Goal: Transaction & Acquisition: Obtain resource

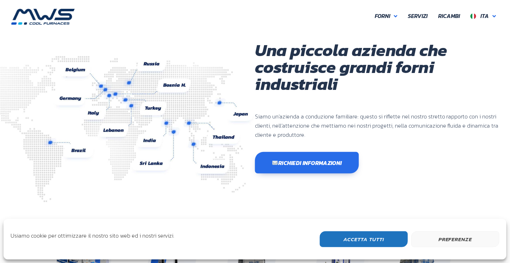
scroll to position [187, 423]
click at [495, 14] on icon at bounding box center [495, 16] width 4 height 6
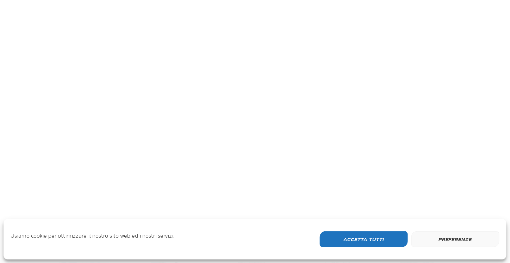
scroll to position [187, 423]
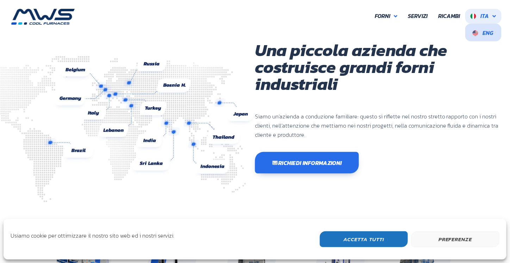
click at [484, 34] on span "Eng" at bounding box center [488, 33] width 11 height 8
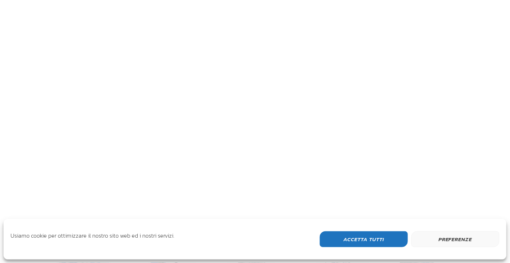
scroll to position [218, 423]
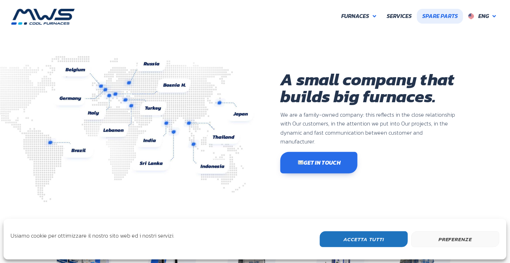
click at [442, 12] on span "Spare Parts" at bounding box center [440, 16] width 36 height 9
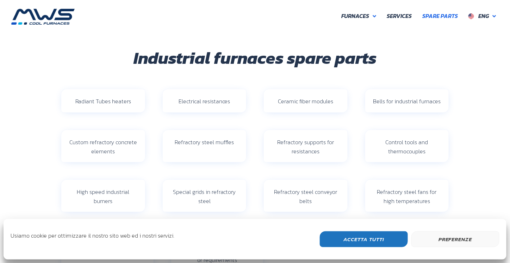
click at [449, 238] on button "Preferenze" at bounding box center [456, 239] width 88 height 16
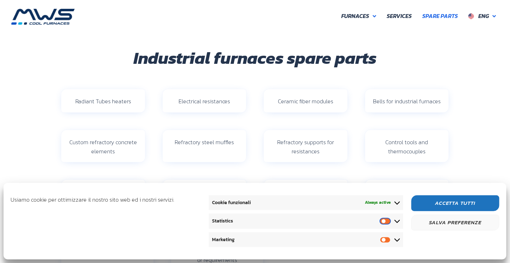
click at [384, 222] on input "Statistics" at bounding box center [388, 220] width 14 height 7
click at [387, 221] on input "Statistics" at bounding box center [388, 220] width 14 height 7
checkbox input "false"
click at [444, 203] on button "Accetta Tutti" at bounding box center [456, 203] width 88 height 16
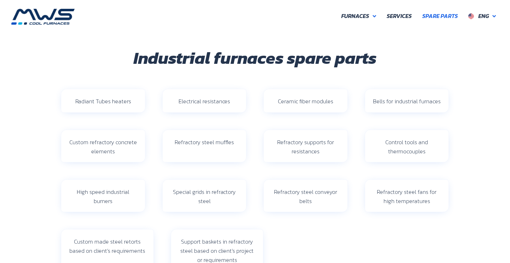
scroll to position [35, 0]
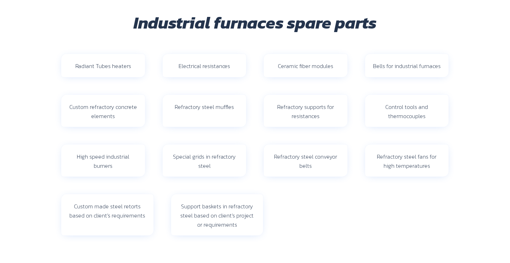
click at [410, 116] on span "Control tools and thermocouples" at bounding box center [407, 112] width 43 height 18
click at [399, 106] on span "Control tools and thermocouples" at bounding box center [407, 112] width 43 height 18
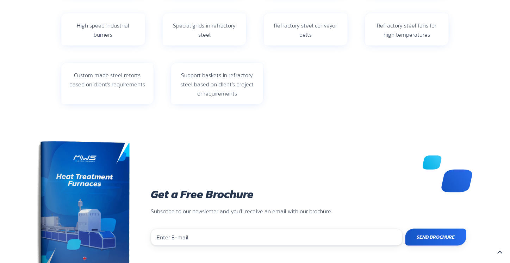
scroll to position [236, 0]
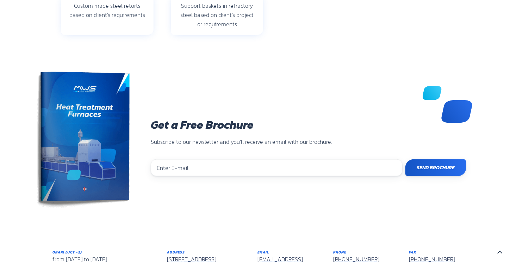
click at [267, 166] on input "email" at bounding box center [277, 167] width 252 height 17
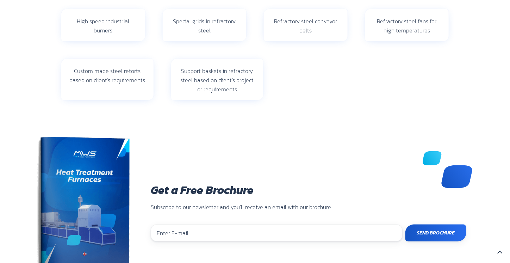
scroll to position [24, 0]
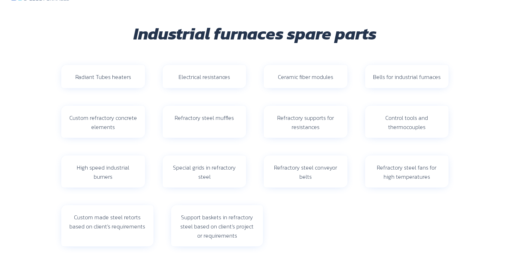
click at [390, 124] on span "Control tools and thermocouples" at bounding box center [407, 122] width 43 height 18
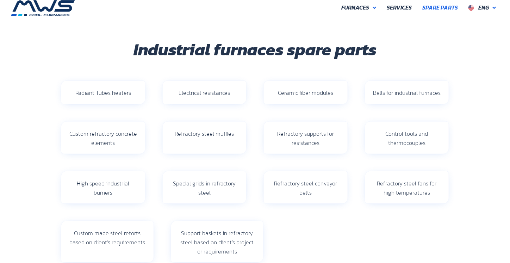
scroll to position [0, 0]
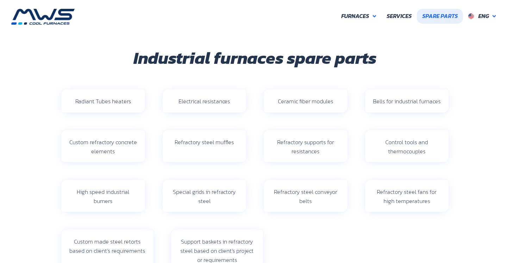
click at [445, 15] on span "Spare Parts" at bounding box center [440, 16] width 36 height 9
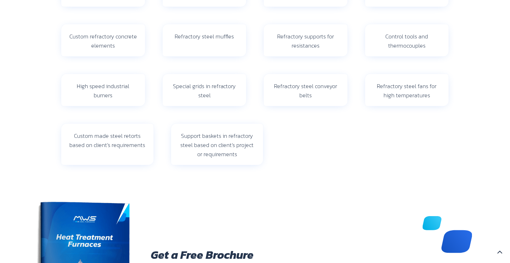
click at [407, 39] on span "Control tools and thermocouples" at bounding box center [407, 41] width 43 height 18
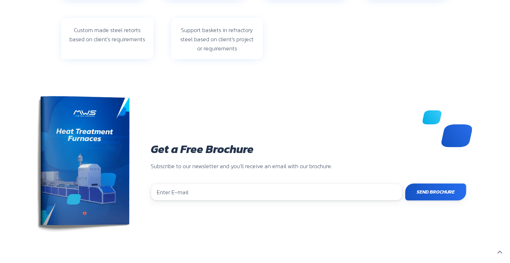
scroll to position [341, 0]
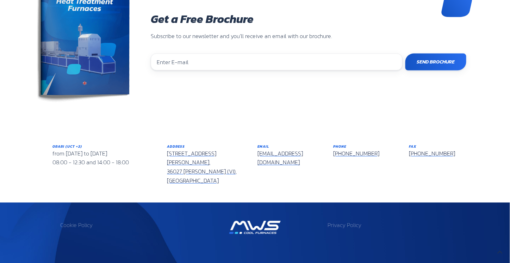
click at [340, 60] on input "email" at bounding box center [277, 62] width 252 height 17
type input "[EMAIL_ADDRESS][DOMAIN_NAME]"
click at [435, 63] on input "Send Brochure" at bounding box center [436, 62] width 61 height 17
